Goal: Information Seeking & Learning: Learn about a topic

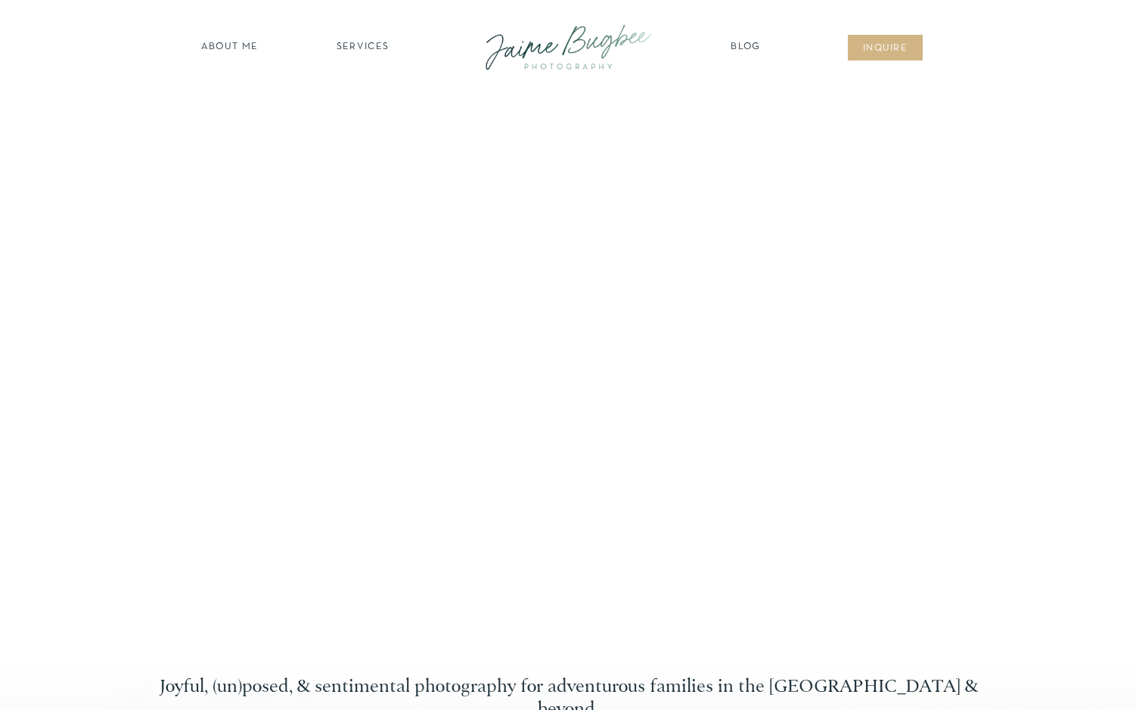
scroll to position [24, 0]
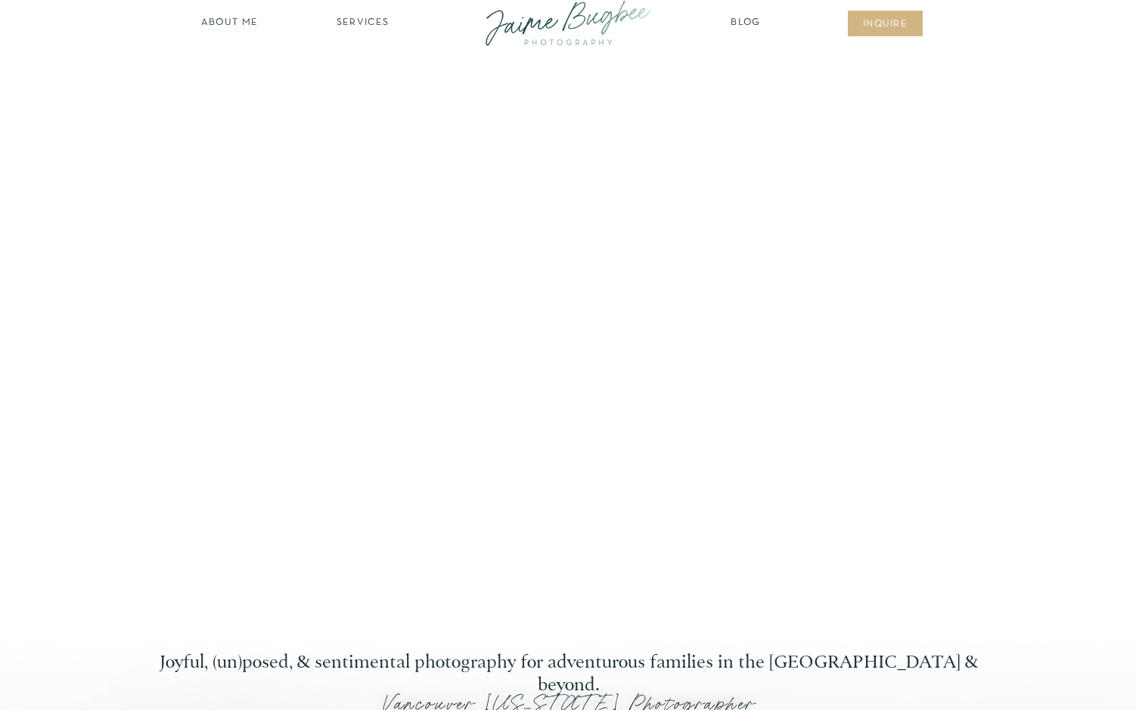
click at [226, 26] on nav "about ME" at bounding box center [230, 23] width 66 height 15
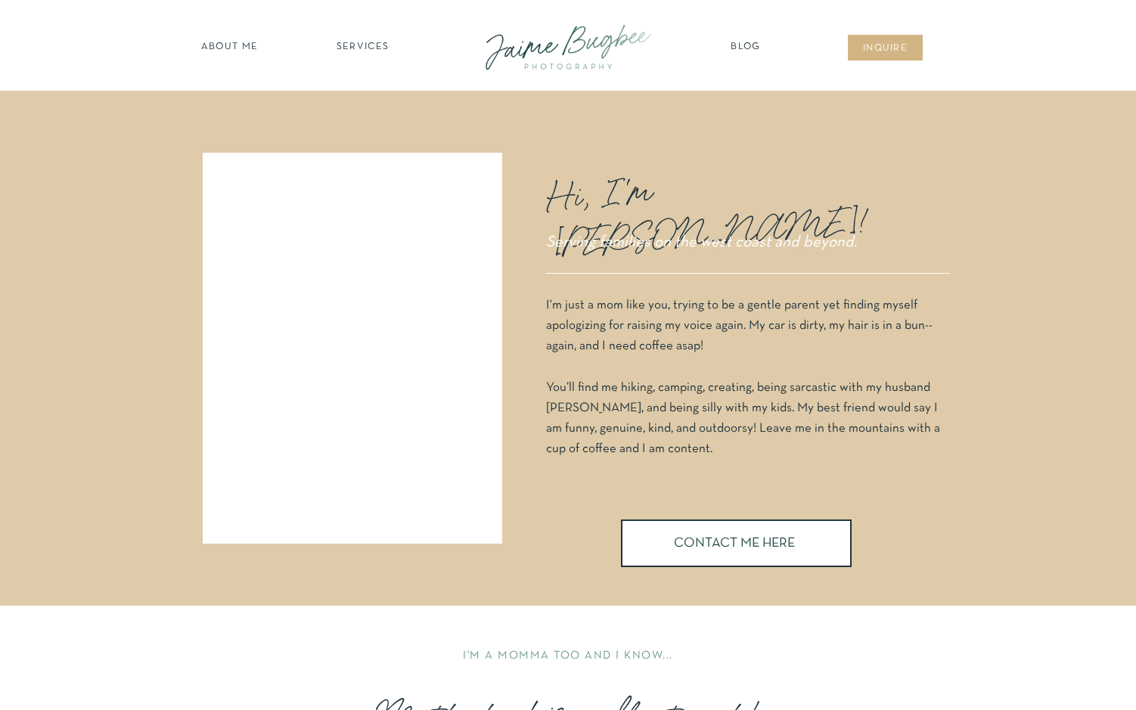
click at [357, 45] on nav "SERVICES" at bounding box center [362, 47] width 85 height 15
click at [375, 88] on nav "maternity" at bounding box center [362, 87] width 99 height 11
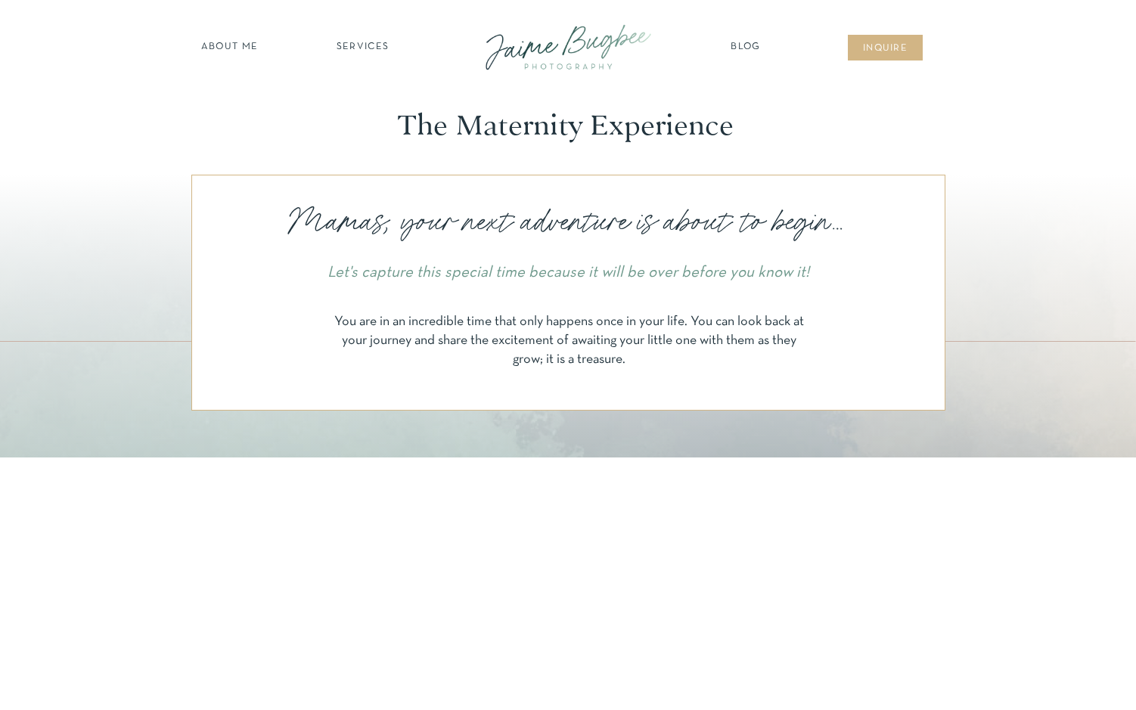
click at [350, 49] on nav "SERVICES" at bounding box center [362, 47] width 85 height 15
click at [356, 130] on nav "families" at bounding box center [363, 130] width 116 height 14
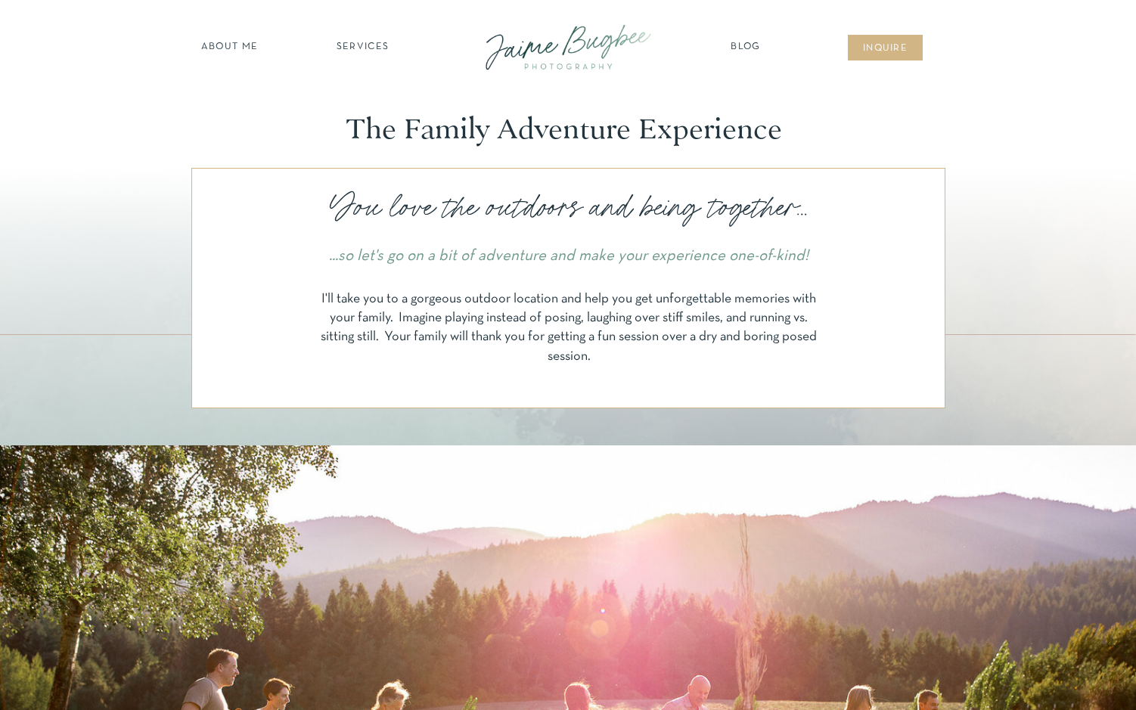
click at [579, 45] on div at bounding box center [569, 47] width 204 height 58
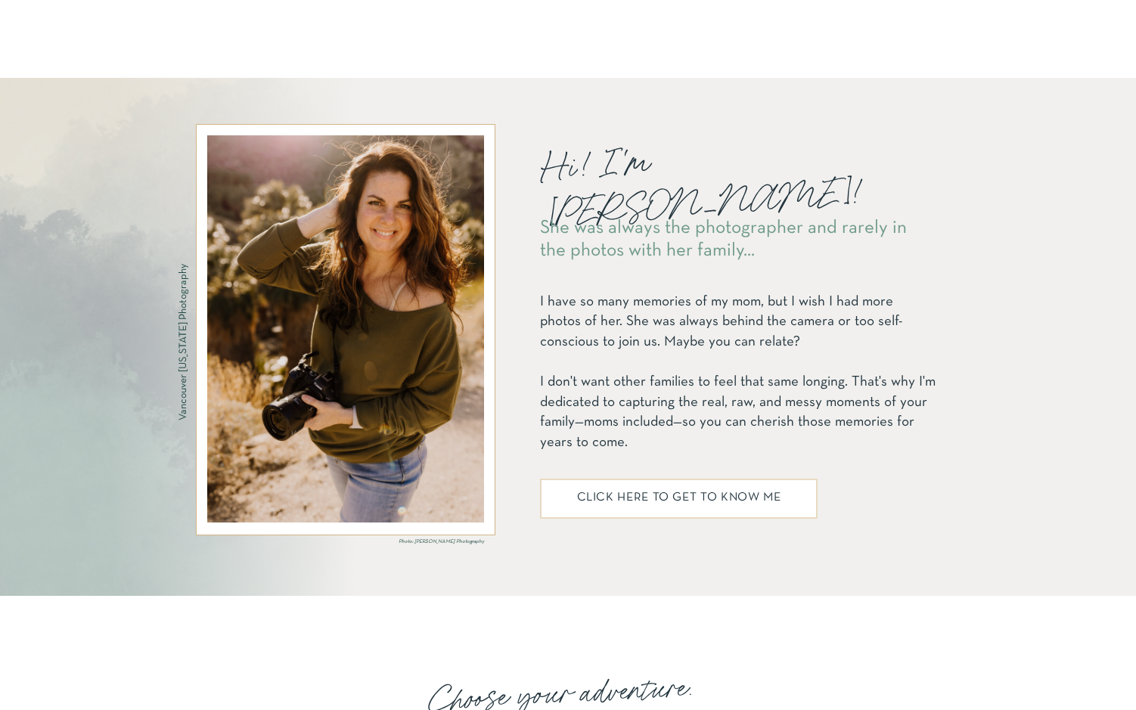
scroll to position [1829, 0]
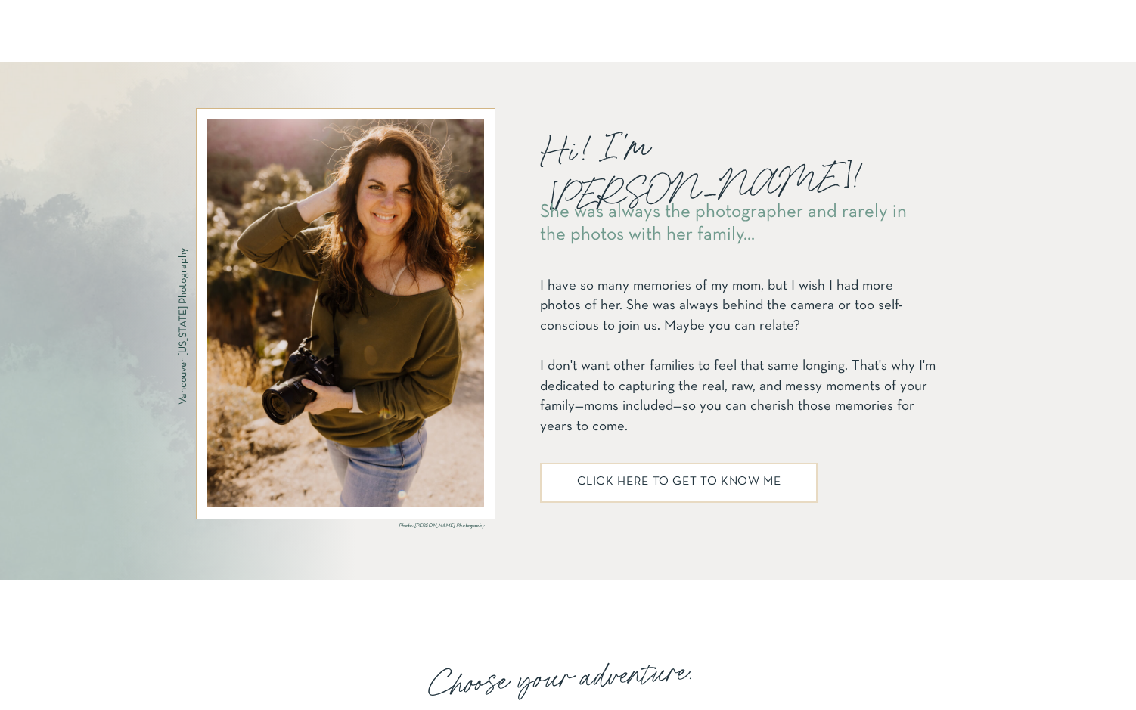
click at [710, 485] on h2 "click here to get to know me" at bounding box center [679, 484] width 252 height 17
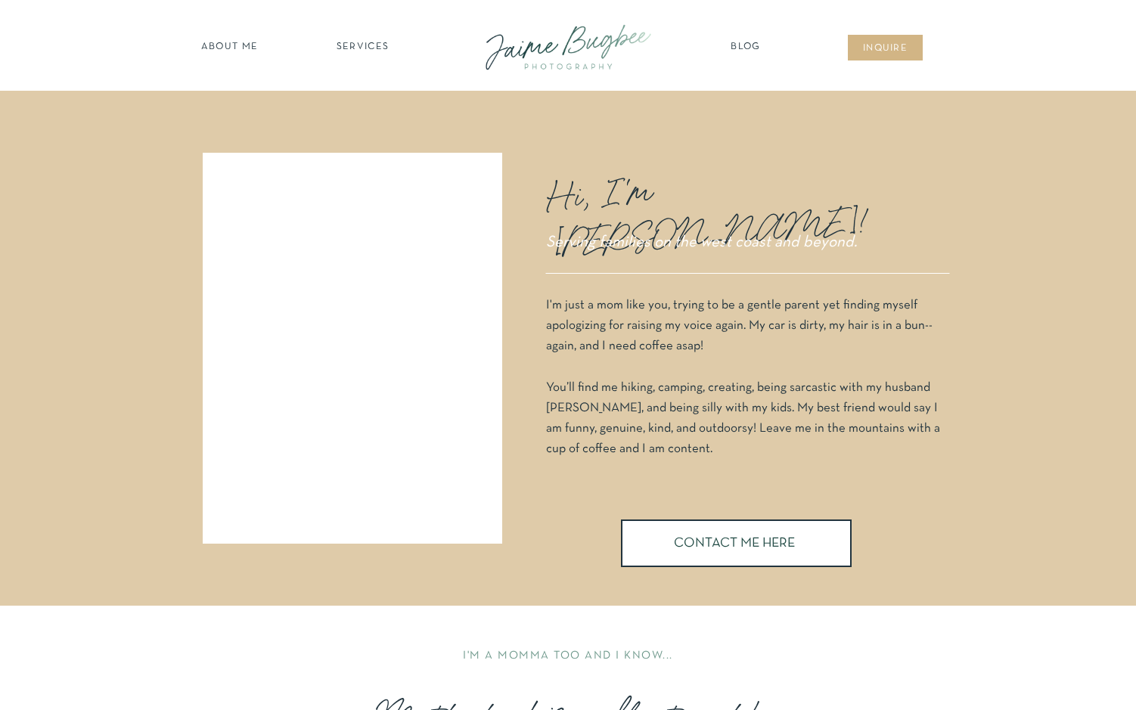
click at [570, 43] on div at bounding box center [569, 47] width 204 height 58
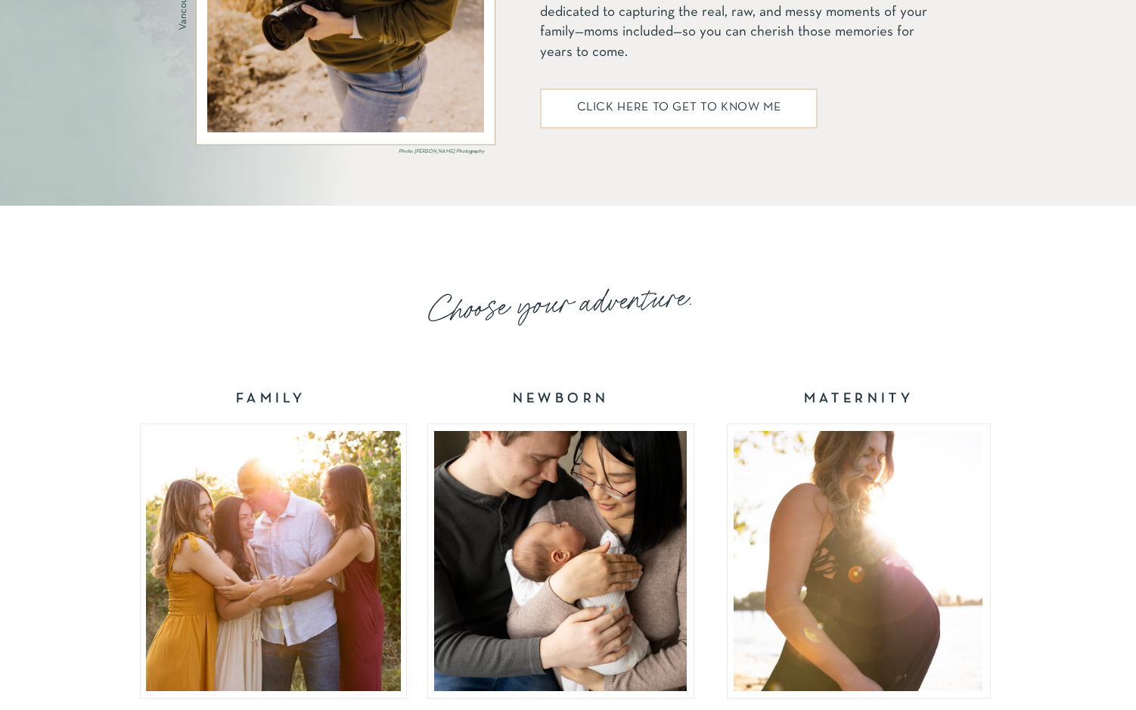
scroll to position [1676, 0]
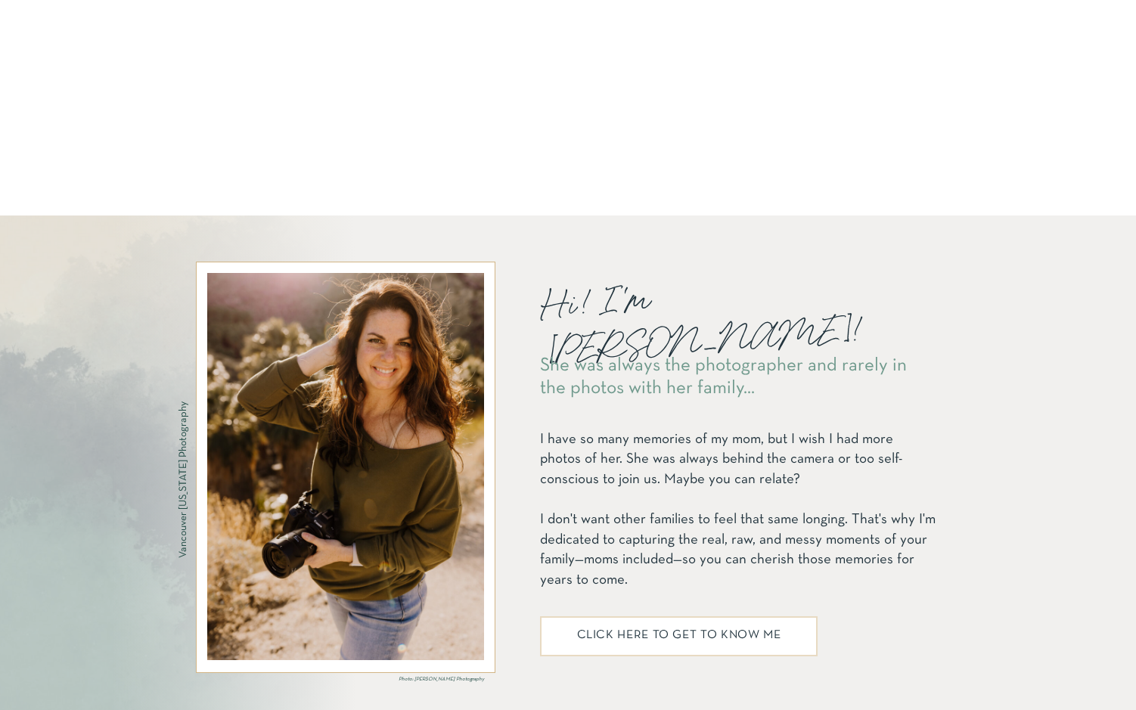
click at [681, 639] on h2 "click here to get to know me" at bounding box center [679, 638] width 252 height 17
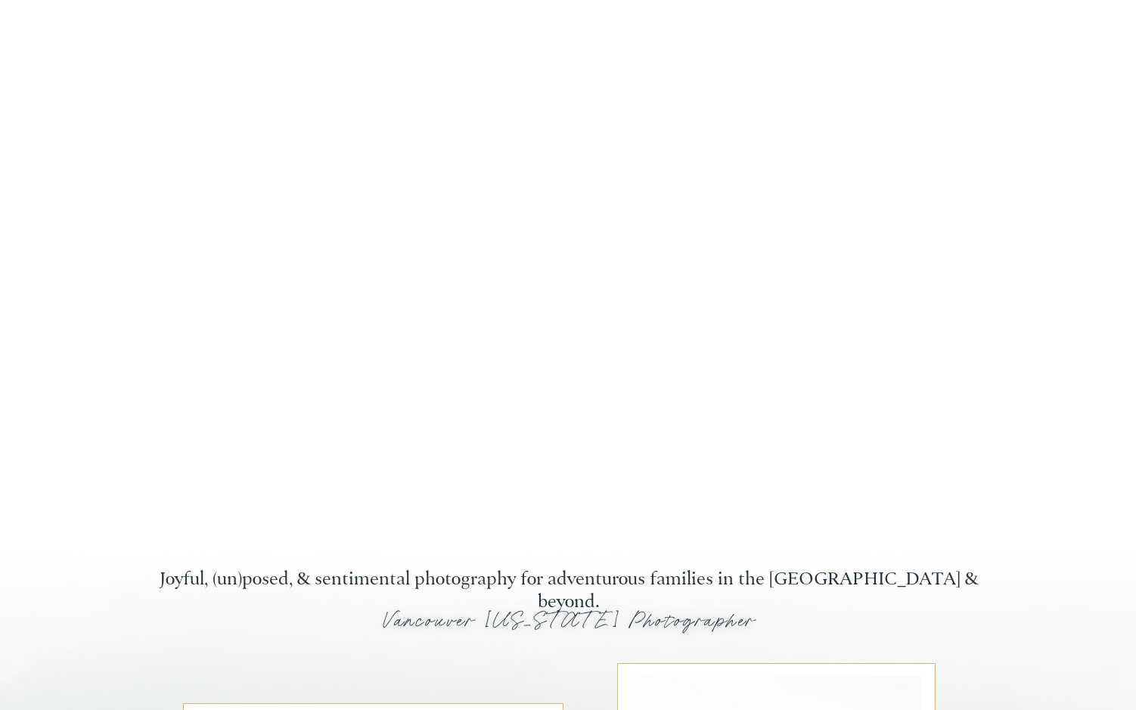
scroll to position [0, 0]
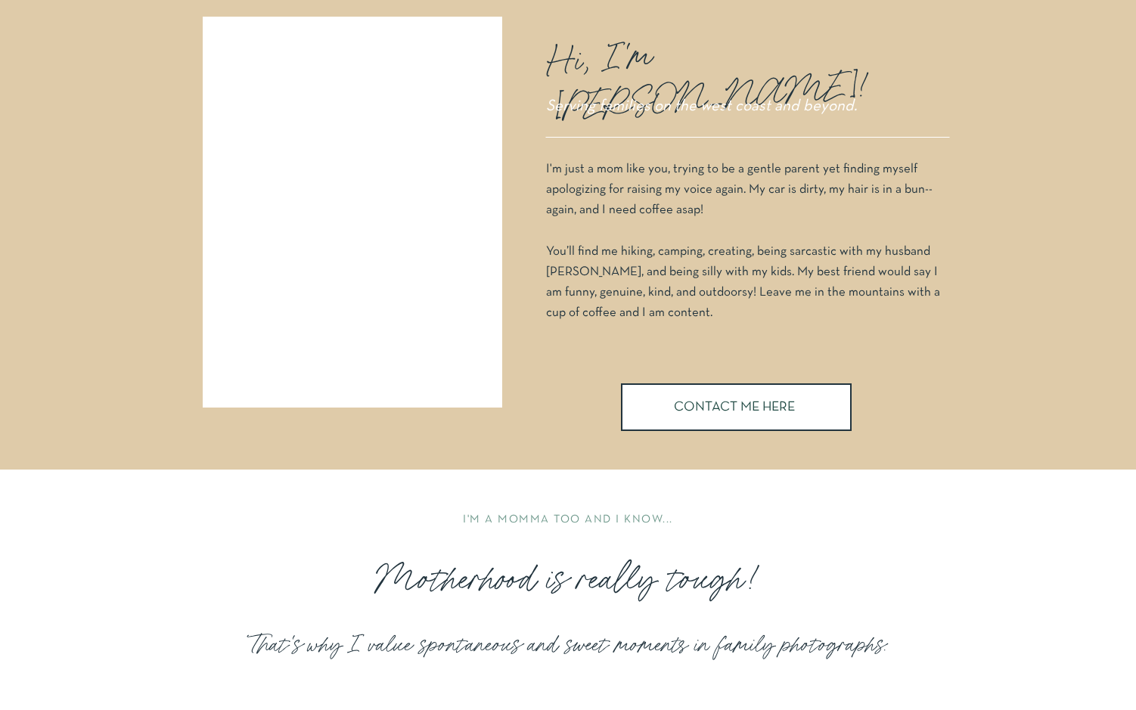
scroll to position [14, 0]
